Goal: Information Seeking & Learning: Find specific fact

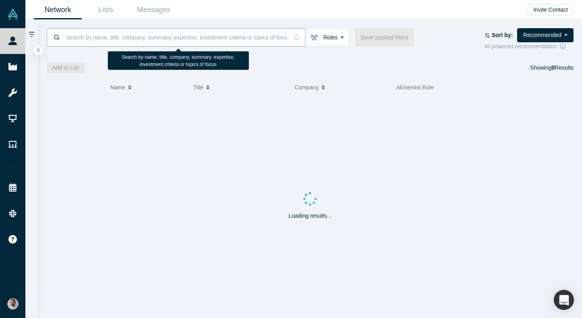
click at [133, 35] on input at bounding box center [176, 37] width 223 height 19
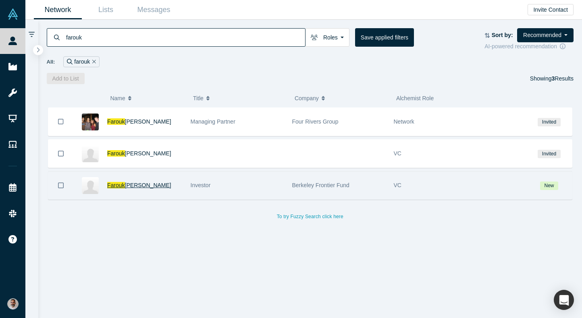
type input "farouk"
click at [116, 183] on span "Farouk" at bounding box center [116, 185] width 18 height 6
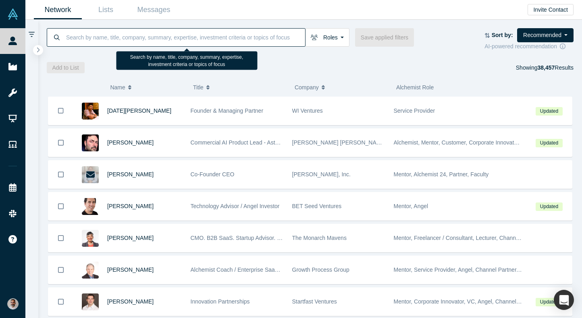
click at [116, 43] on input at bounding box center [185, 37] width 240 height 19
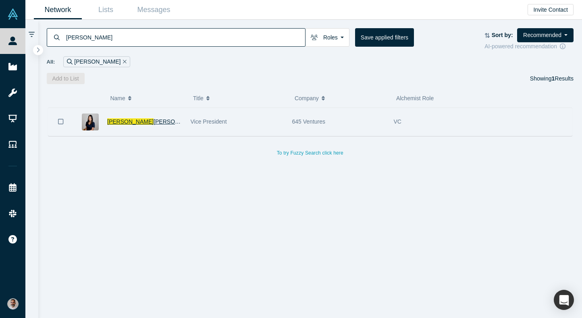
type input "[PERSON_NAME]"
click at [154, 120] on span "[PERSON_NAME]" at bounding box center [177, 121] width 46 height 6
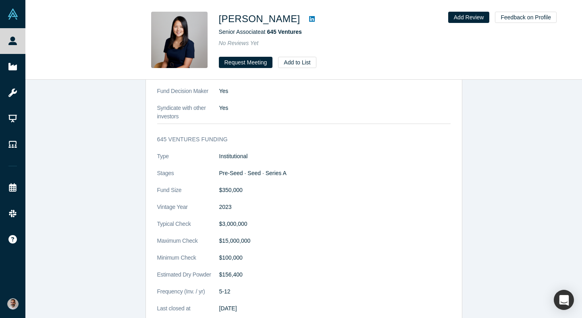
scroll to position [740, 0]
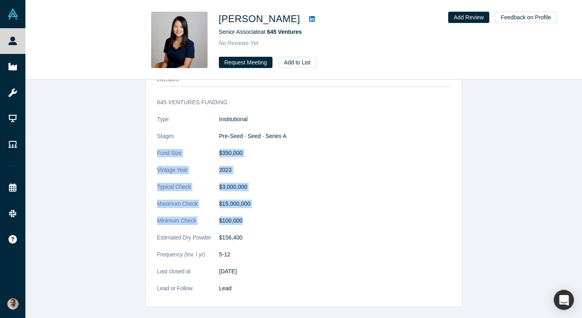
drag, startPoint x: 157, startPoint y: 152, endPoint x: 251, endPoint y: 221, distance: 116.9
click at [251, 221] on dl "Type Institutional Stages Pre-Seed · Seed · Series A Fund Size $350,000 Vintage…" at bounding box center [303, 208] width 293 height 186
copy dl "Fund Size $350,000 Vintage Year [DATE] Typical Check $3,000,000 Maximum Check $…"
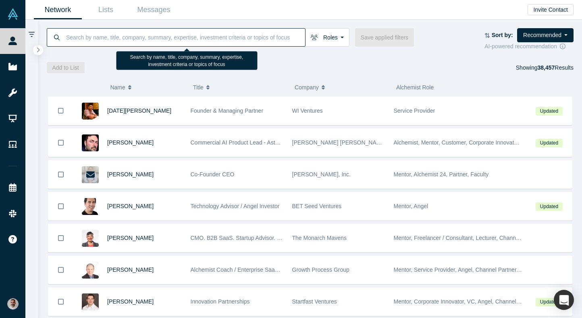
click at [130, 37] on input at bounding box center [185, 37] width 240 height 19
click at [215, 39] on input at bounding box center [185, 37] width 240 height 19
paste input "Li lin"
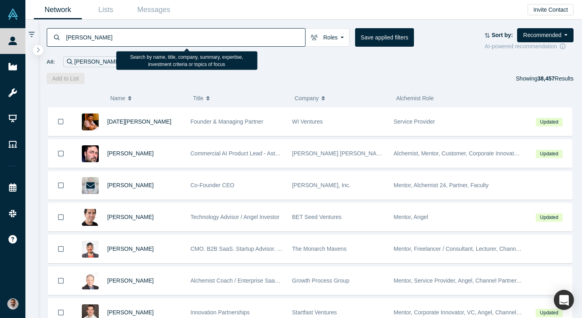
type input "Li lin"
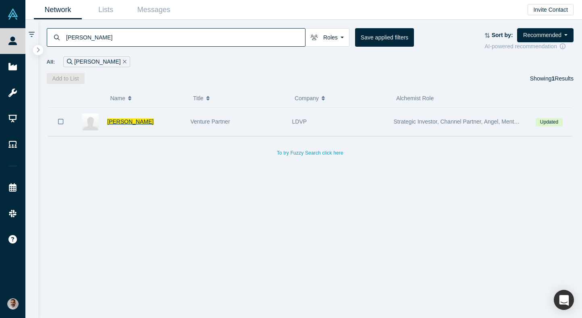
click at [115, 123] on span "Li Lin" at bounding box center [130, 121] width 46 height 6
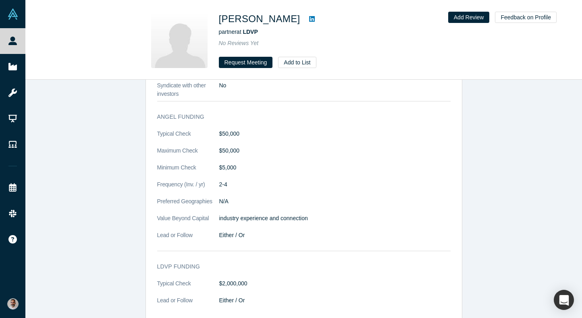
scroll to position [930, 0]
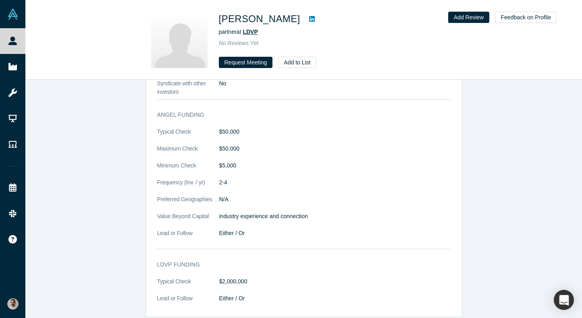
click at [253, 31] on span "LDVP" at bounding box center [250, 32] width 15 height 6
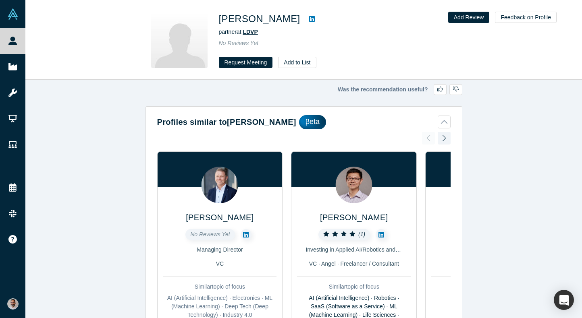
click at [253, 33] on span "LDVP" at bounding box center [250, 32] width 15 height 6
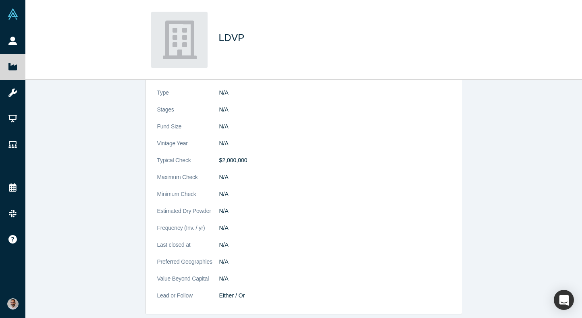
scroll to position [106, 0]
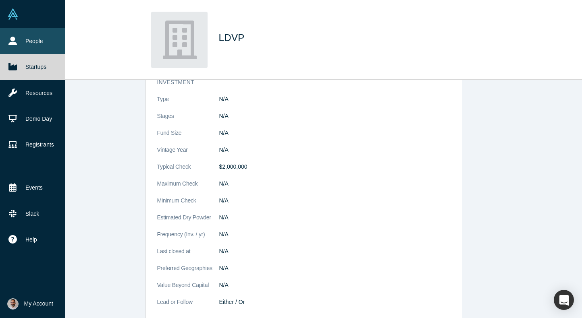
click at [30, 38] on link "People" at bounding box center [32, 41] width 65 height 26
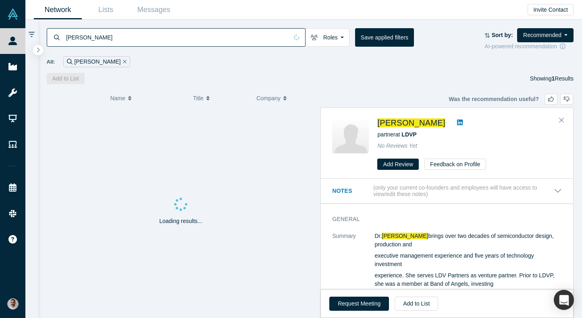
click at [195, 36] on input "Li lin" at bounding box center [176, 37] width 223 height 19
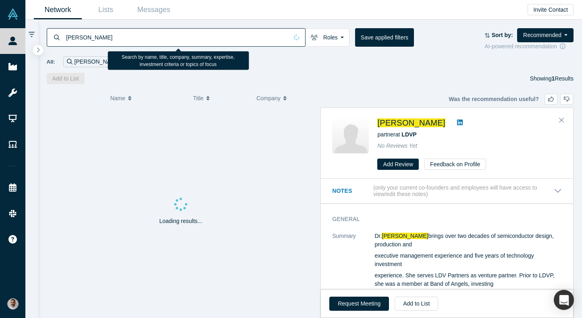
click at [195, 36] on input "Li lin" at bounding box center [176, 37] width 223 height 19
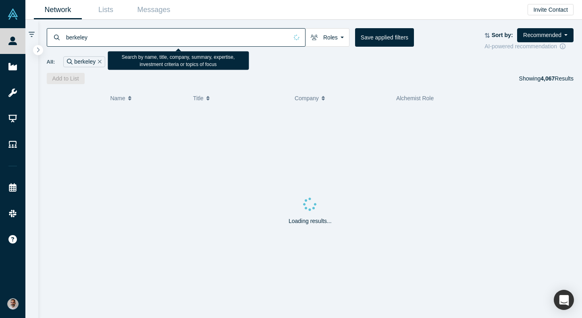
click at [75, 42] on input "berkeley" at bounding box center [176, 37] width 223 height 19
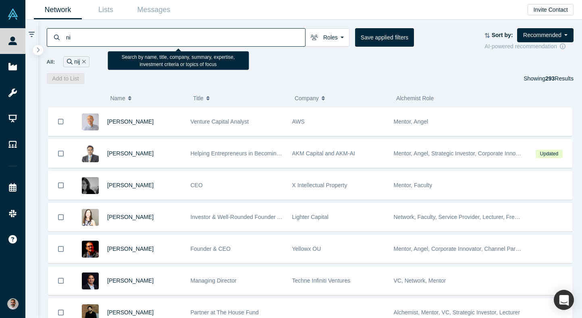
type input "n"
type input "farouk"
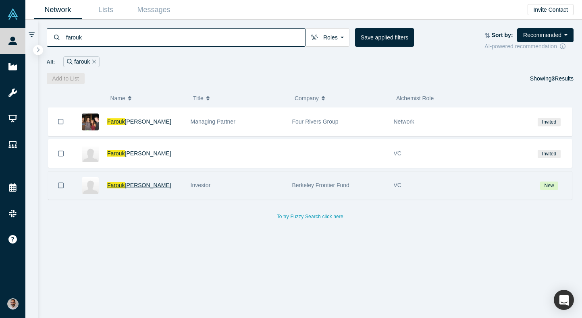
click at [132, 185] on span "[PERSON_NAME]" at bounding box center [148, 185] width 46 height 6
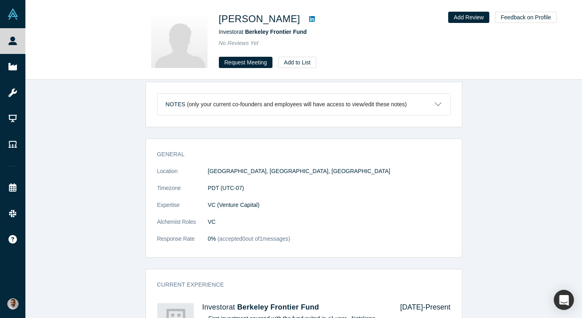
scroll to position [653, 0]
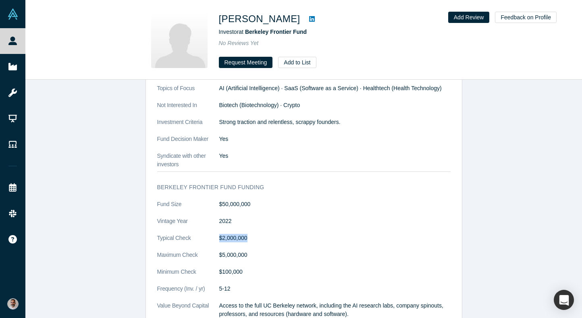
drag, startPoint x: 253, startPoint y: 244, endPoint x: 219, endPoint y: 245, distance: 33.9
click at [219, 243] on dd "$2,000,000" at bounding box center [334, 238] width 231 height 8
copy dd "$2,000,000"
